Goal: Task Accomplishment & Management: Complete application form

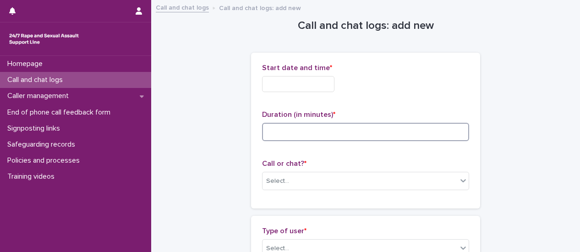
click at [374, 137] on input at bounding box center [365, 132] width 207 height 18
type input "**"
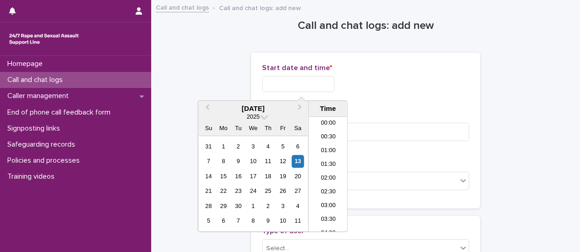
click at [321, 83] on input "text" at bounding box center [298, 84] width 72 height 16
click at [326, 175] on li "11:30" at bounding box center [328, 174] width 39 height 14
click at [311, 84] on input "**********" at bounding box center [298, 84] width 72 height 16
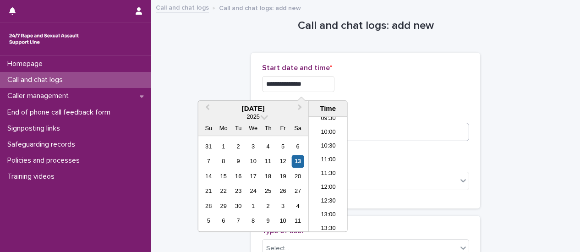
type input "**********"
click at [363, 135] on input "**" at bounding box center [365, 132] width 207 height 18
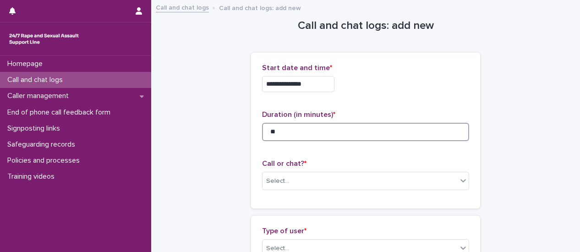
click at [275, 132] on input "**" at bounding box center [365, 132] width 207 height 18
type input "*"
type input "**"
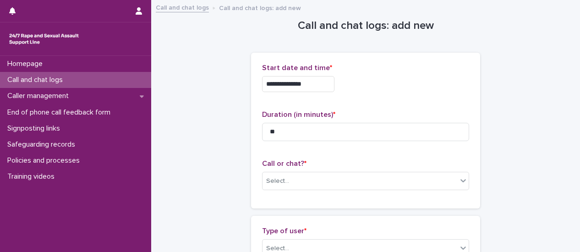
click at [380, 152] on div "**********" at bounding box center [365, 131] width 207 height 134
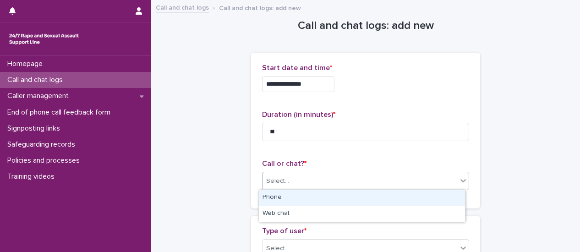
click at [461, 185] on div at bounding box center [463, 180] width 11 height 16
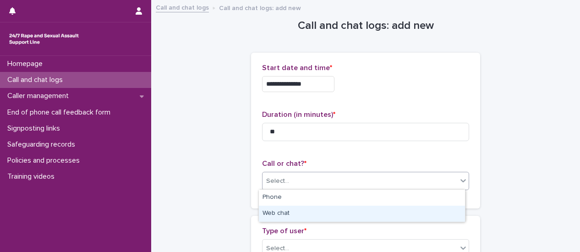
click at [393, 218] on div "Web chat" at bounding box center [362, 214] width 206 height 16
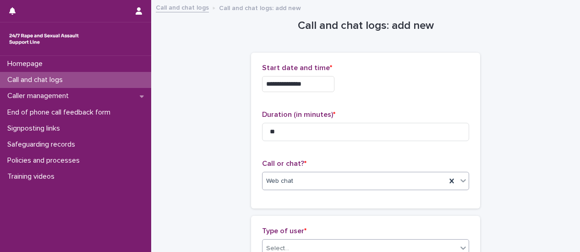
click at [460, 247] on icon at bounding box center [462, 247] width 5 height 3
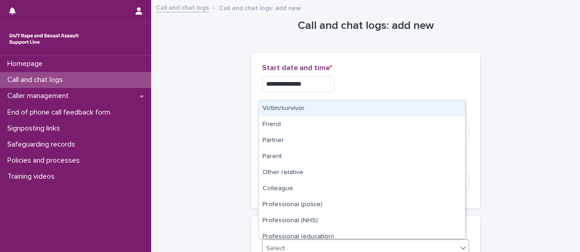
click at [398, 113] on div "Victim/survivor" at bounding box center [362, 109] width 206 height 16
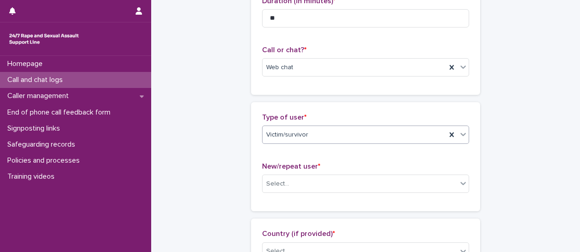
scroll to position [137, 0]
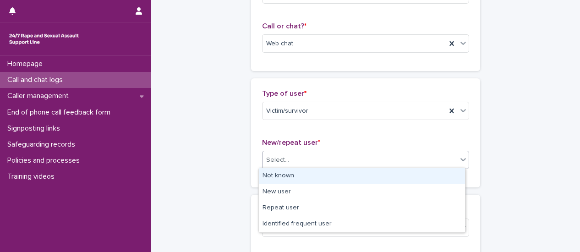
click at [457, 167] on div at bounding box center [462, 159] width 11 height 17
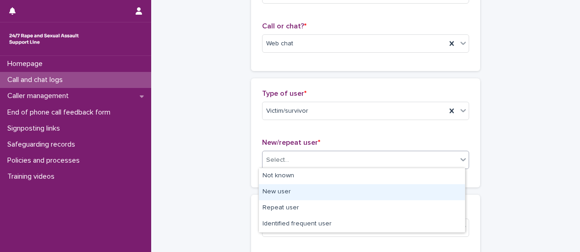
drag, startPoint x: 371, startPoint y: 184, endPoint x: 370, endPoint y: 189, distance: 5.6
click at [370, 189] on div "New user" at bounding box center [362, 192] width 206 height 16
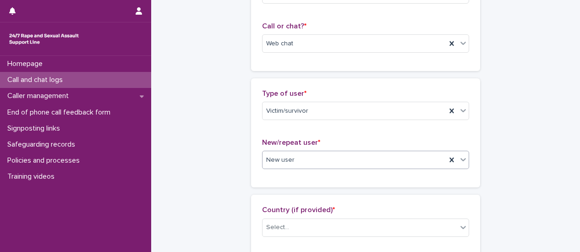
scroll to position [229, 0]
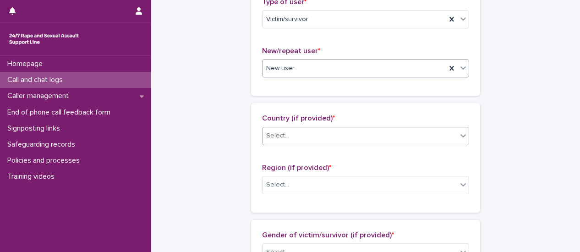
click at [459, 136] on icon at bounding box center [463, 135] width 9 height 9
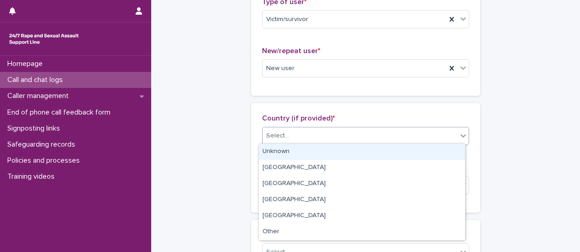
drag, startPoint x: 430, startPoint y: 154, endPoint x: 449, endPoint y: 166, distance: 22.4
click at [430, 155] on div "Unknown" at bounding box center [362, 152] width 206 height 16
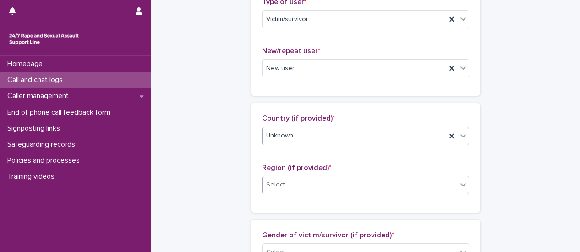
click at [461, 183] on icon at bounding box center [462, 184] width 5 height 3
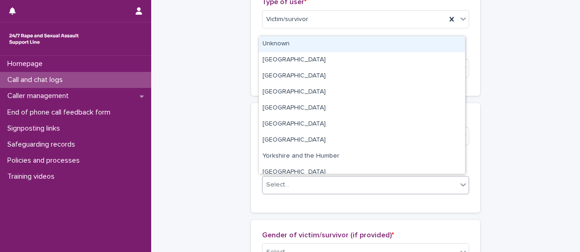
drag, startPoint x: 296, startPoint y: 53, endPoint x: 304, endPoint y: 93, distance: 41.1
click at [298, 43] on div "Unknown" at bounding box center [362, 44] width 206 height 16
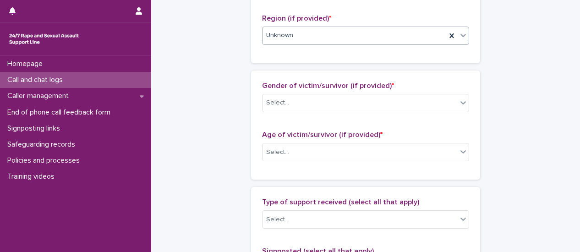
scroll to position [412, 0]
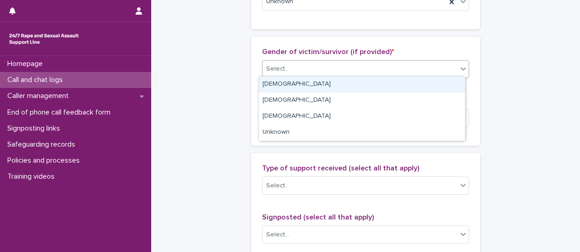
drag, startPoint x: 463, startPoint y: 71, endPoint x: 445, endPoint y: 81, distance: 19.9
click at [463, 71] on div at bounding box center [463, 68] width 11 height 16
click at [440, 88] on div "[DEMOGRAPHIC_DATA]" at bounding box center [362, 84] width 206 height 16
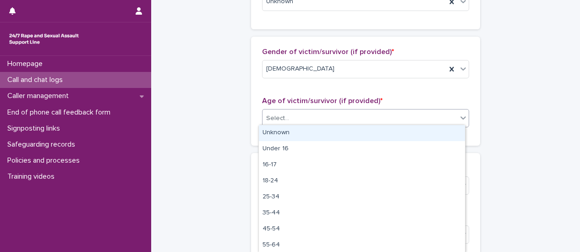
click at [458, 121] on div at bounding box center [463, 117] width 11 height 16
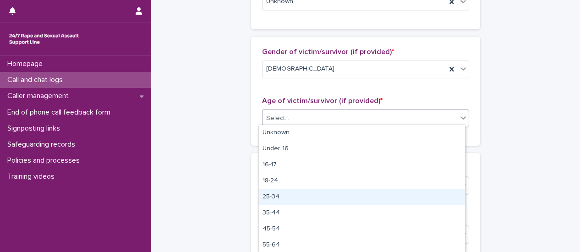
click at [410, 195] on div "25-34" at bounding box center [362, 197] width 206 height 16
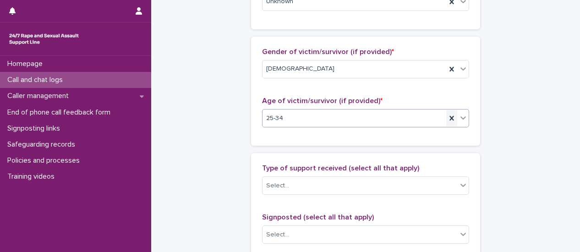
click at [448, 119] on icon at bounding box center [451, 118] width 9 height 9
click at [461, 120] on icon at bounding box center [463, 117] width 9 height 9
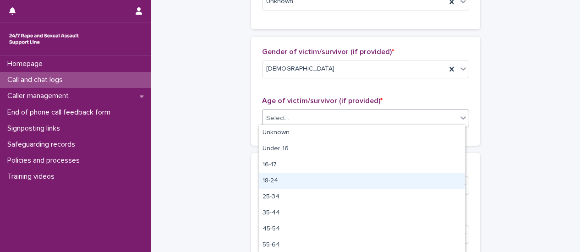
click at [410, 180] on div "18-24" at bounding box center [362, 181] width 206 height 16
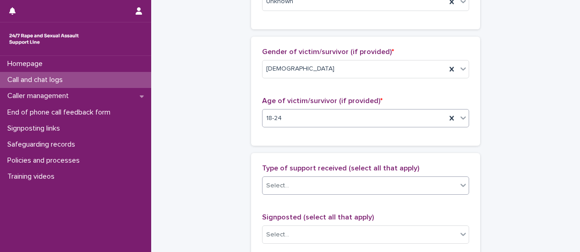
click at [460, 190] on div at bounding box center [463, 185] width 11 height 16
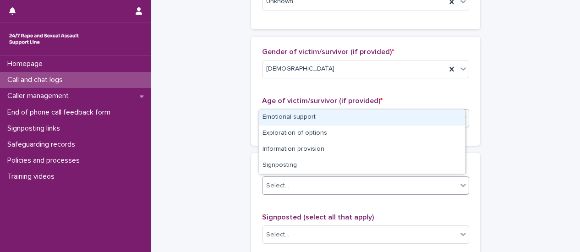
drag, startPoint x: 331, startPoint y: 125, endPoint x: 335, endPoint y: 116, distance: 9.8
click at [334, 117] on div "Emotional support" at bounding box center [362, 117] width 206 height 16
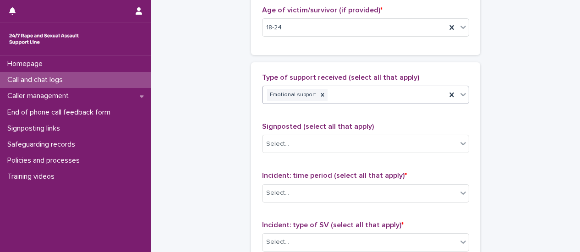
scroll to position [504, 0]
click at [459, 94] on icon at bounding box center [463, 93] width 9 height 9
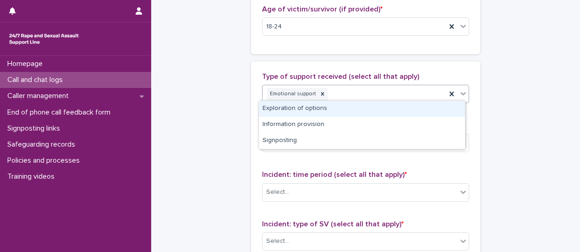
click at [413, 109] on div "Exploration of options" at bounding box center [362, 109] width 206 height 16
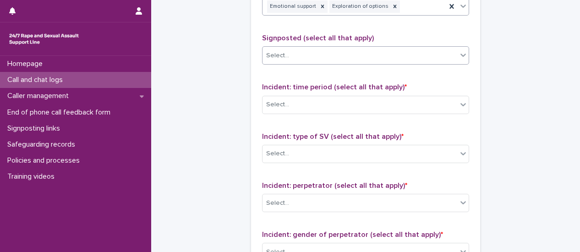
scroll to position [595, 0]
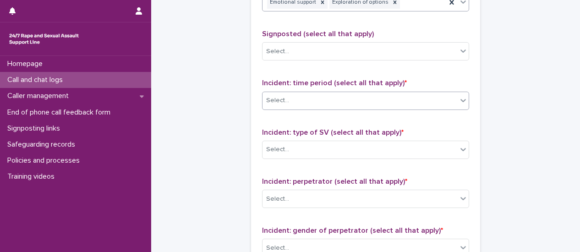
click at [459, 99] on icon at bounding box center [463, 100] width 9 height 9
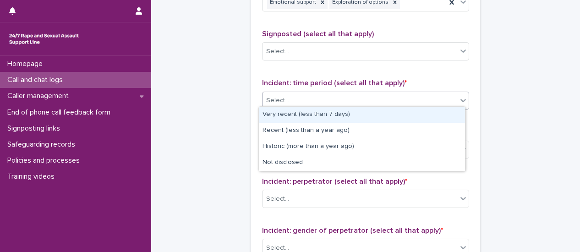
click at [436, 115] on div "Very recent (less than 7 days)" at bounding box center [362, 115] width 206 height 16
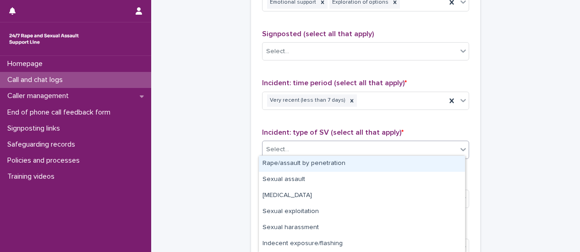
click at [460, 150] on icon at bounding box center [463, 149] width 9 height 9
click at [431, 166] on div "Rape/assault by penetration" at bounding box center [362, 164] width 206 height 16
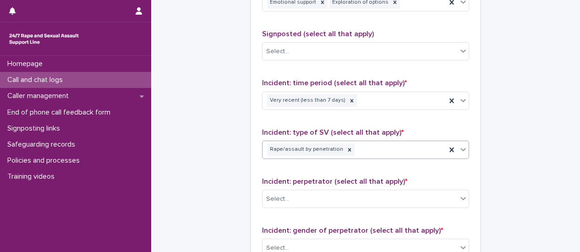
click at [461, 150] on icon at bounding box center [463, 149] width 9 height 9
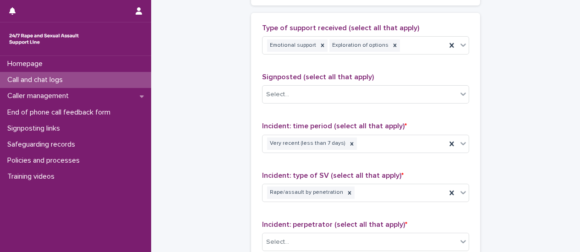
scroll to position [550, 0]
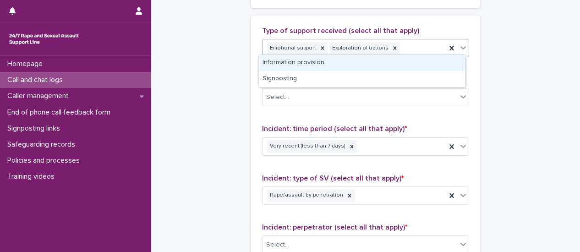
click at [463, 49] on icon at bounding box center [463, 47] width 9 height 9
click at [445, 60] on div "Information provision" at bounding box center [362, 63] width 206 height 16
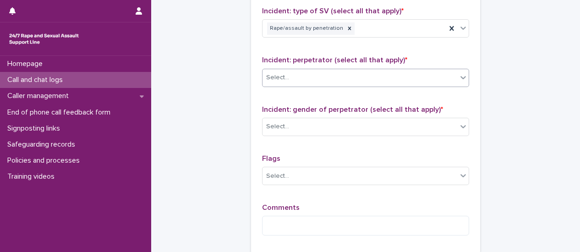
scroll to position [733, 0]
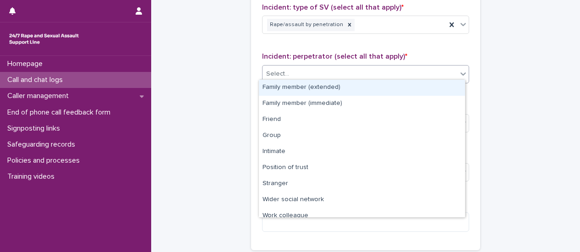
click at [459, 73] on icon at bounding box center [463, 73] width 9 height 9
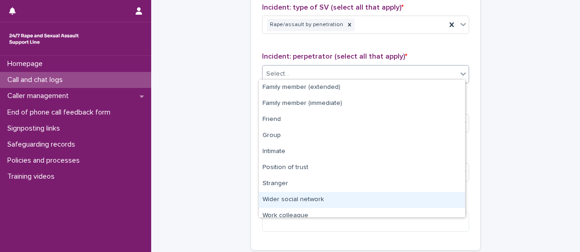
click at [396, 197] on div "Wider social network" at bounding box center [362, 200] width 206 height 16
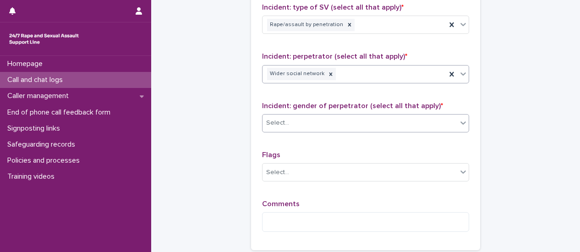
click at [463, 124] on div at bounding box center [463, 123] width 11 height 16
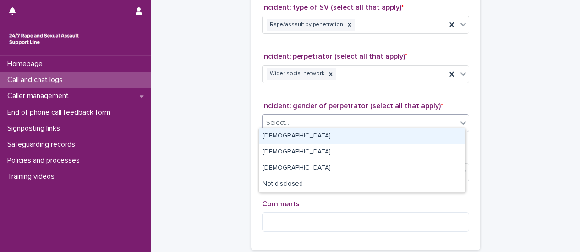
click at [430, 138] on div "[DEMOGRAPHIC_DATA]" at bounding box center [362, 136] width 206 height 16
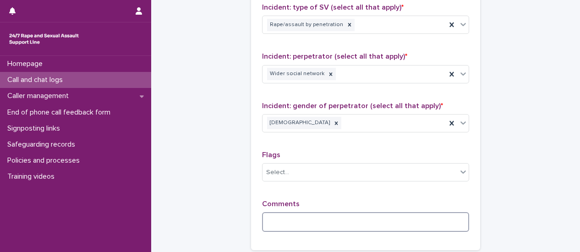
click at [302, 214] on textarea at bounding box center [365, 221] width 207 height 19
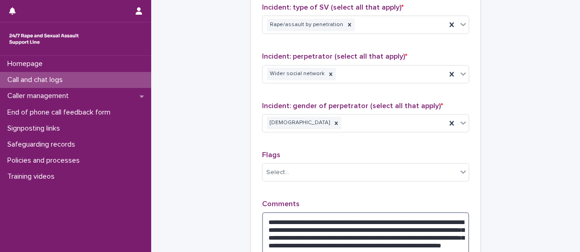
scroll to position [740, 0]
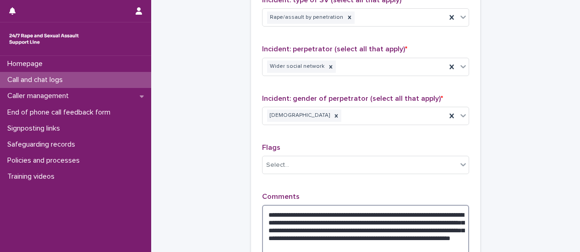
click at [448, 232] on textarea "**********" at bounding box center [365, 234] width 207 height 58
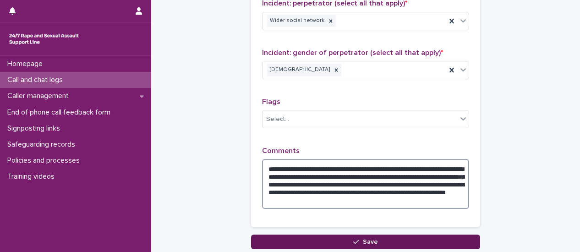
type textarea "**********"
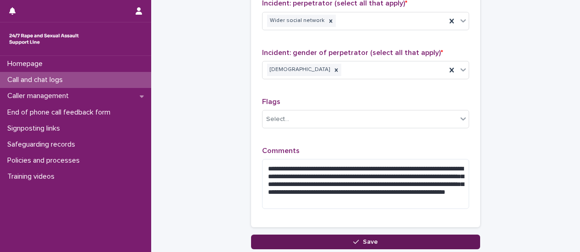
click at [371, 239] on span "Save" at bounding box center [370, 242] width 15 height 6
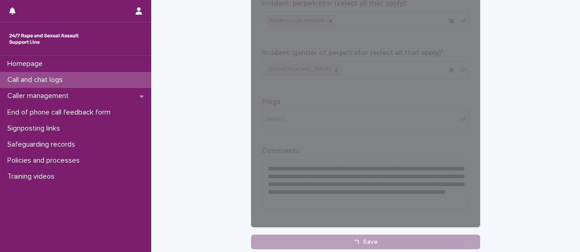
scroll to position [284, 0]
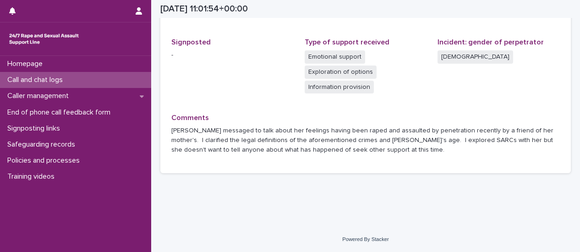
click at [63, 79] on p "Call and chat logs" at bounding box center [37, 80] width 66 height 9
